Goal: Check status: Check status

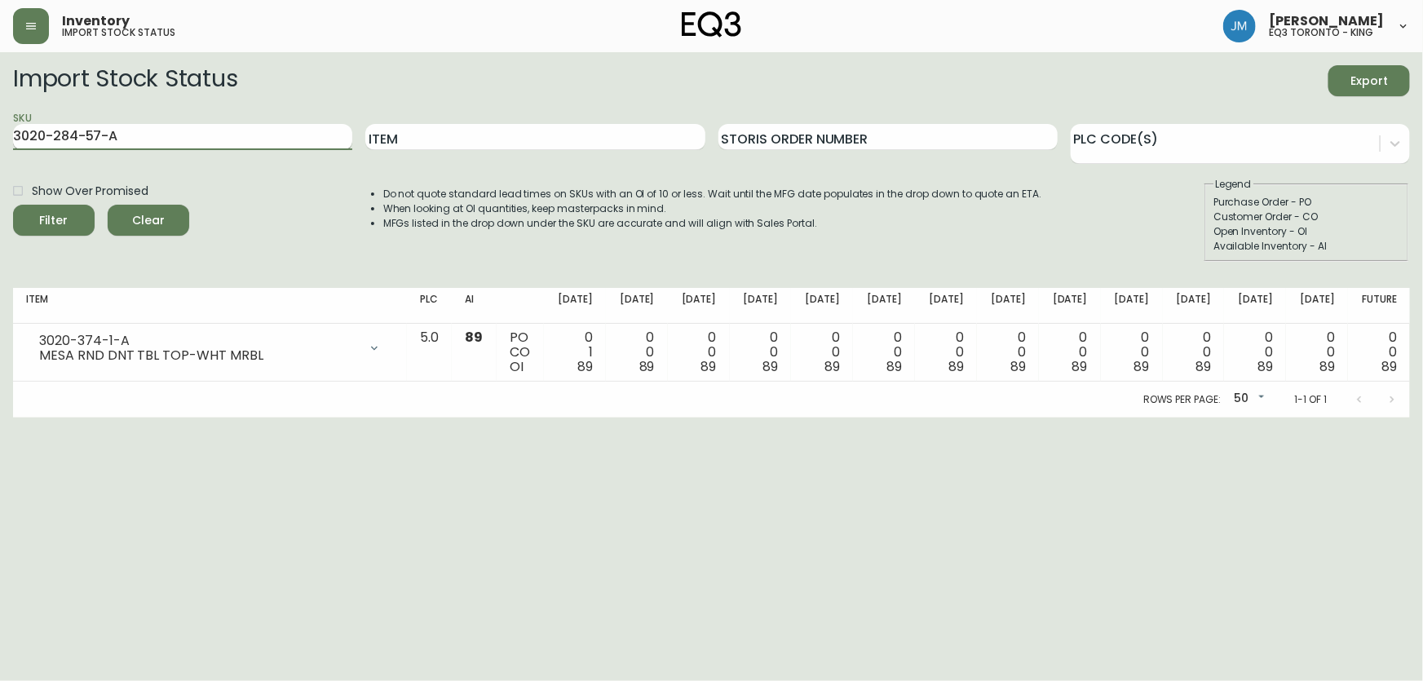
type input "3020-284-57-A"
click at [13, 205] on button "Filter" at bounding box center [54, 220] width 82 height 31
drag, startPoint x: 138, startPoint y: 139, endPoint x: 0, endPoint y: 148, distance: 138.1
click at [0, 148] on main "Import Stock Status Export SKU 3020-284-57-A Item Storis Order Number PLC Code(…" at bounding box center [711, 234] width 1423 height 365
paste input "3020-282-4-B"
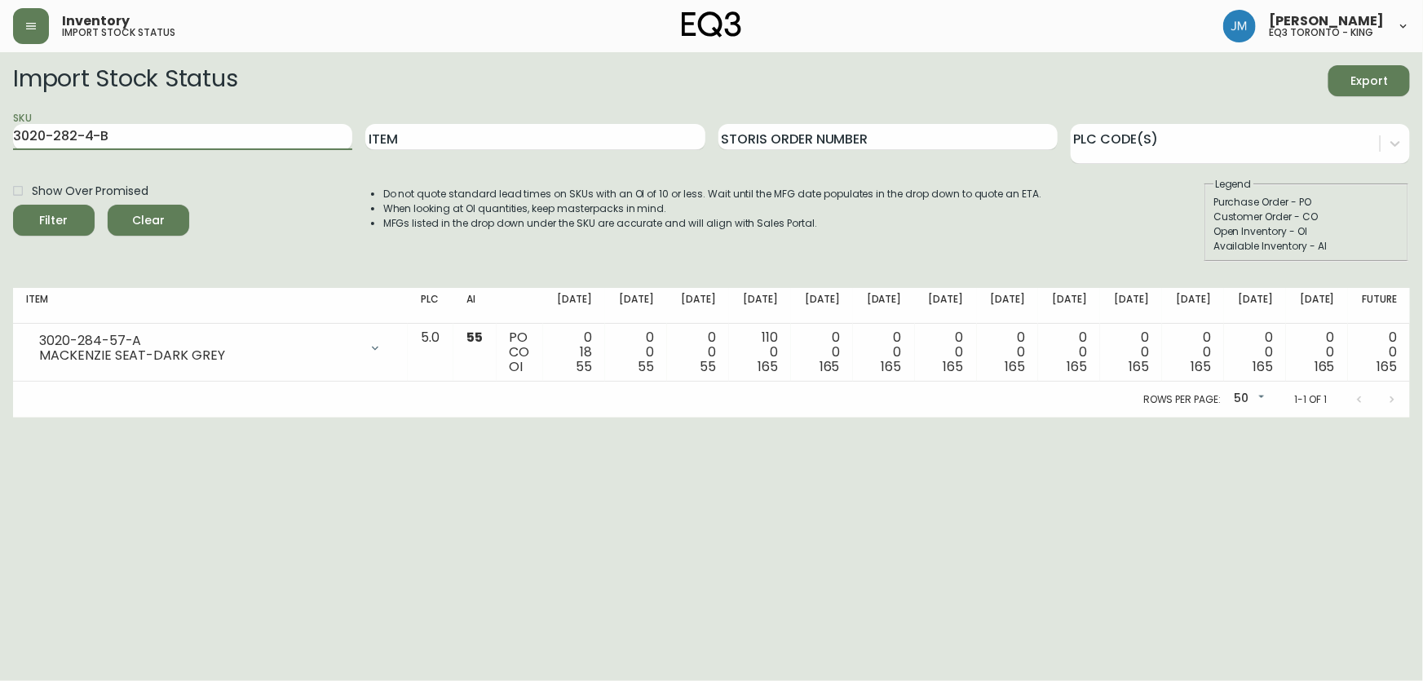
type input "3020-282-4-B"
click at [13, 205] on button "Filter" at bounding box center [54, 220] width 82 height 31
